Goal: Transaction & Acquisition: Purchase product/service

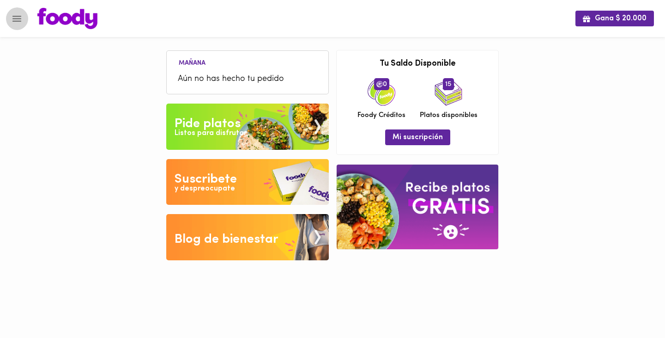
click at [15, 17] on icon "Menu" at bounding box center [17, 19] width 12 height 12
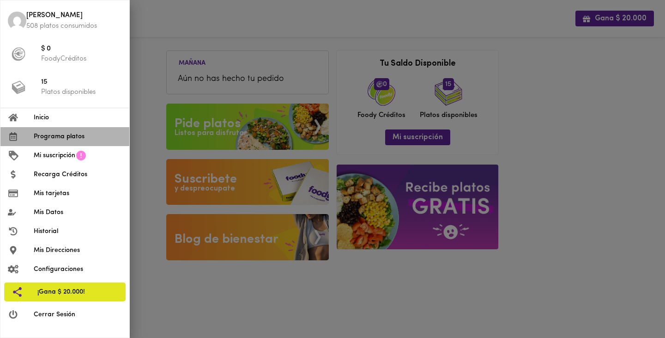
click at [55, 139] on span "Programa platos" at bounding box center [78, 137] width 88 height 10
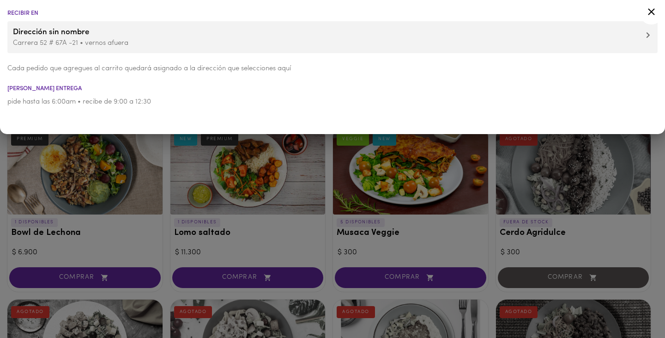
click at [654, 14] on icon at bounding box center [651, 11] width 7 height 7
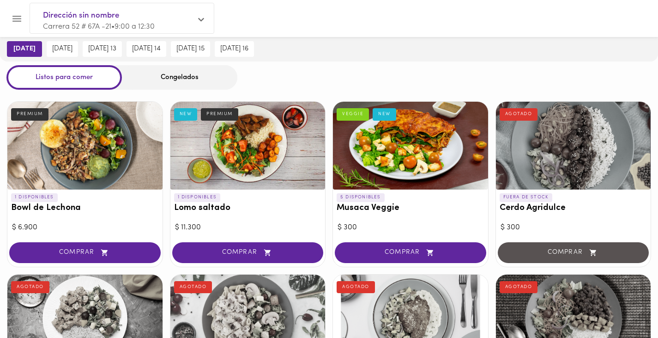
scroll to position [46, 0]
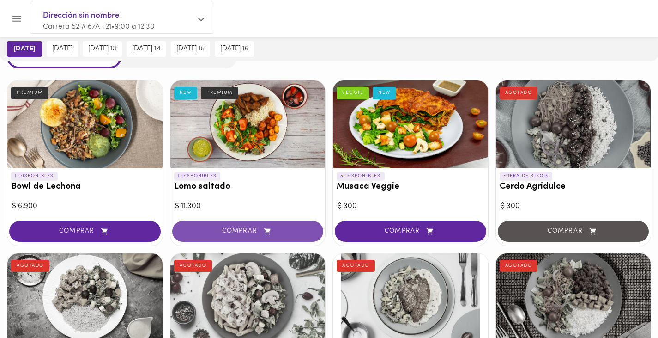
click at [249, 230] on span "COMPRAR" at bounding box center [248, 231] width 128 height 8
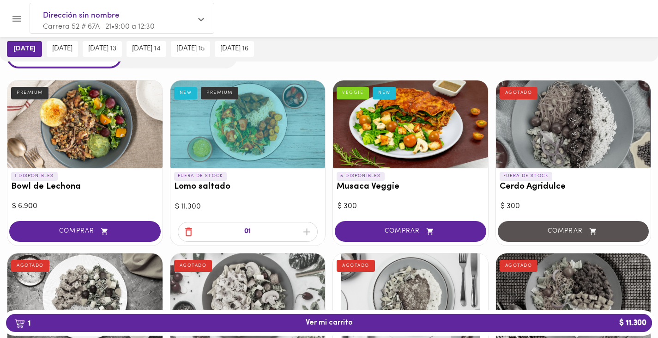
click at [83, 232] on span "COMPRAR" at bounding box center [85, 231] width 128 height 8
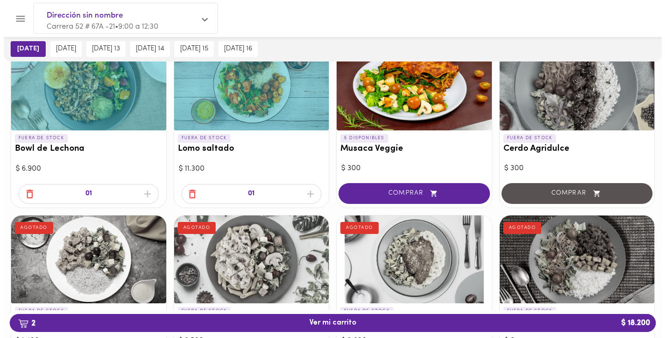
scroll to position [139, 0]
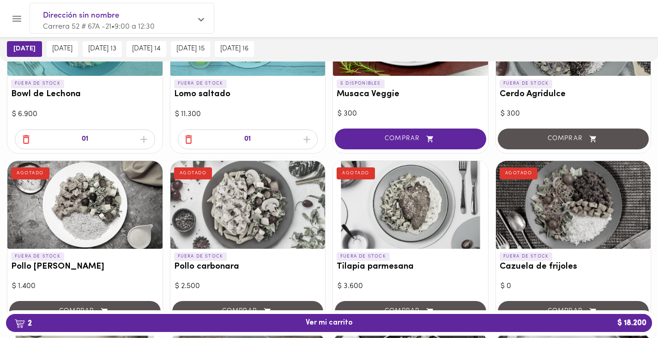
click at [291, 323] on span "2 Ver mi carrito $ 18.200" at bounding box center [328, 322] width 631 height 9
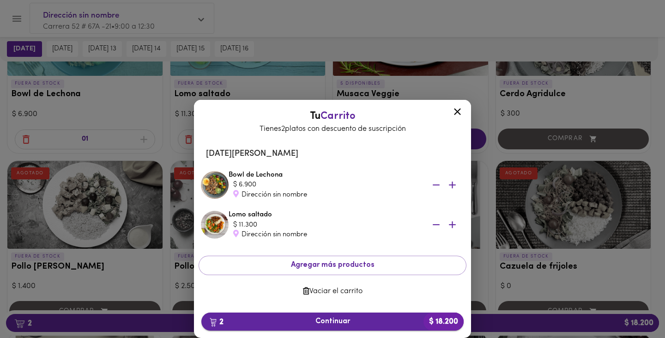
click at [323, 320] on span "2 Continuar $ 18.200" at bounding box center [333, 321] width 248 height 9
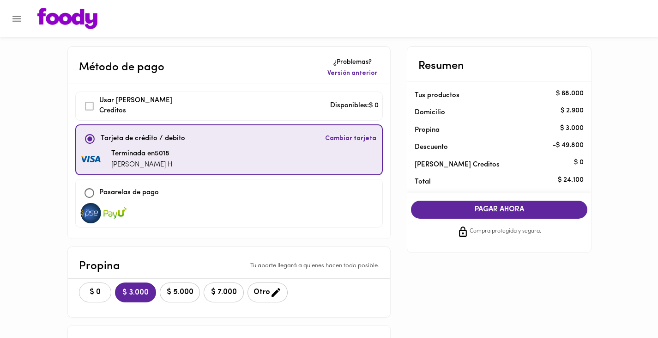
click at [98, 293] on span "$ 0" at bounding box center [95, 292] width 20 height 9
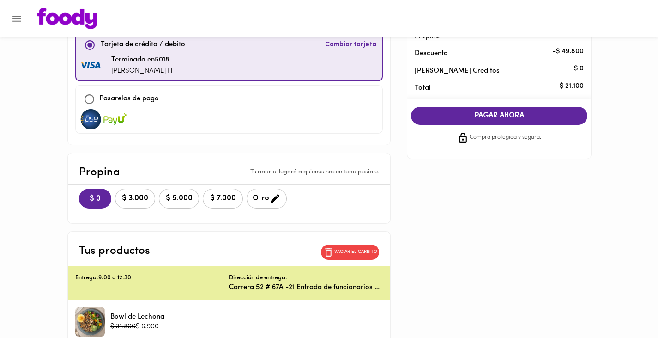
scroll to position [92, 0]
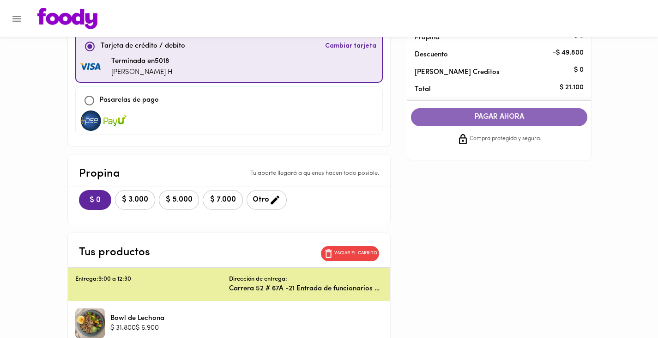
click at [482, 119] on span "PAGAR AHORA" at bounding box center [499, 117] width 158 height 9
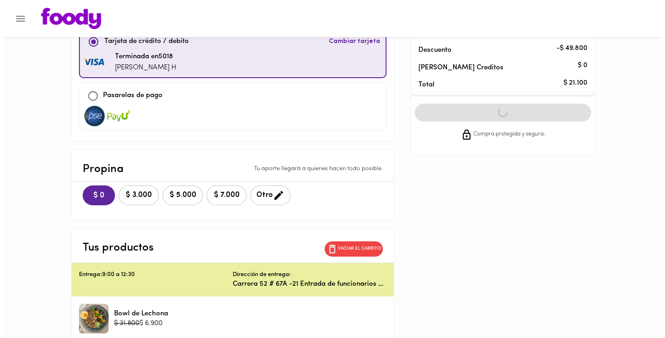
scroll to position [0, 0]
